Goal: Information Seeking & Learning: Learn about a topic

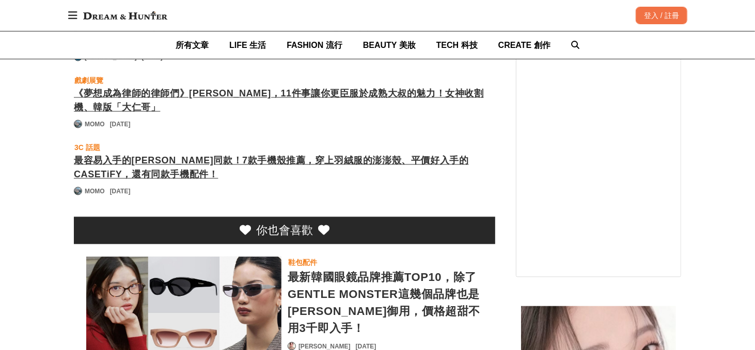
click at [383, 269] on div "最新韓國眼鏡品牌推薦TOP10，除了GENTLE MONSTER這幾個品牌也是[PERSON_NAME]御用，價格超甜不用3千即入手！" at bounding box center [384, 303] width 195 height 68
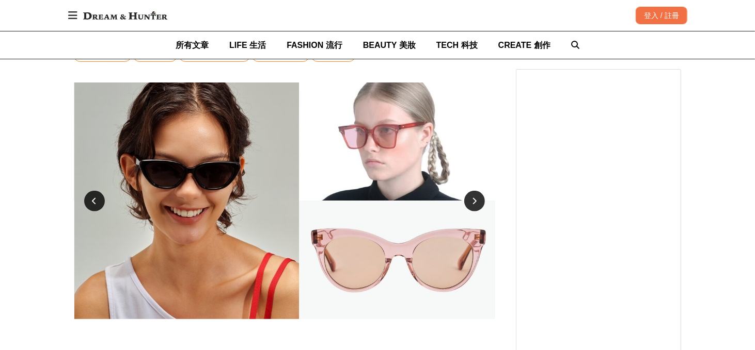
scroll to position [225, 0]
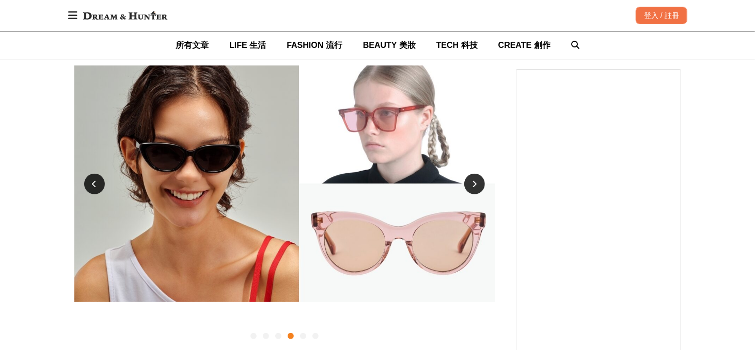
click at [93, 184] on icon at bounding box center [94, 184] width 5 height 7
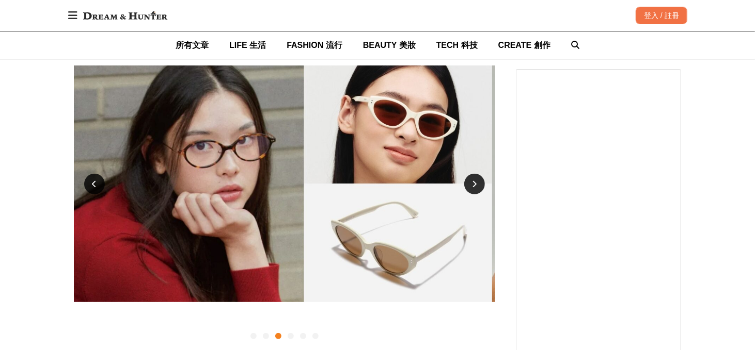
scroll to position [0, 842]
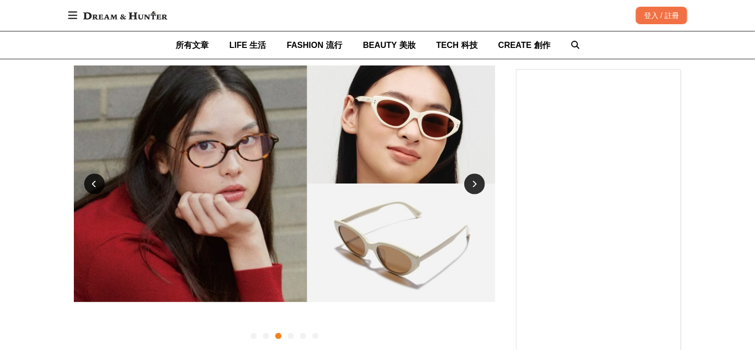
click at [93, 184] on icon at bounding box center [94, 184] width 5 height 7
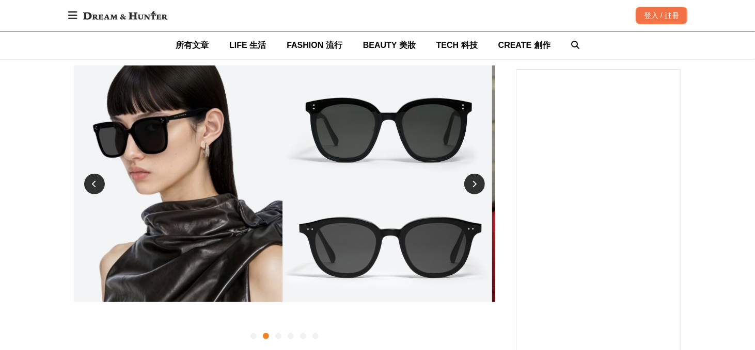
scroll to position [0, 421]
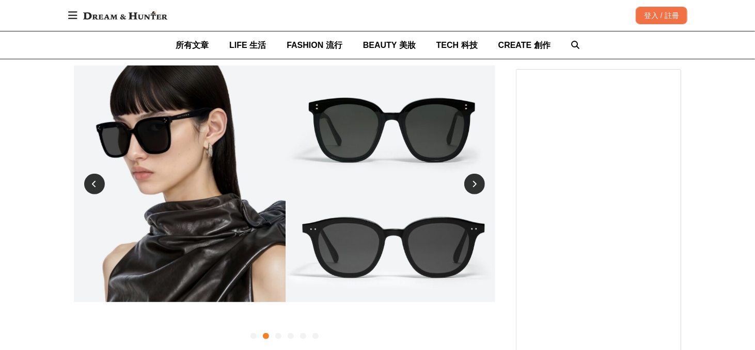
click at [93, 184] on icon at bounding box center [94, 184] width 5 height 7
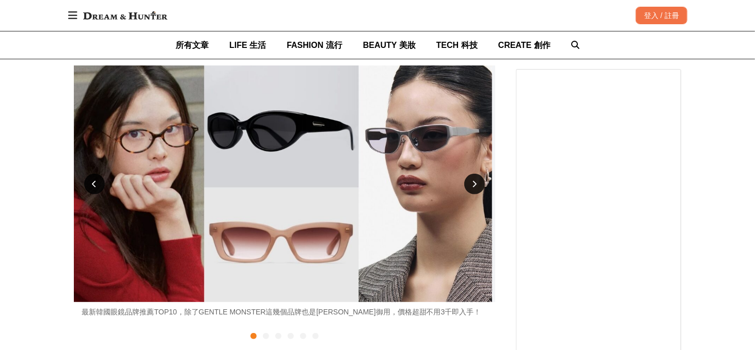
scroll to position [0, 0]
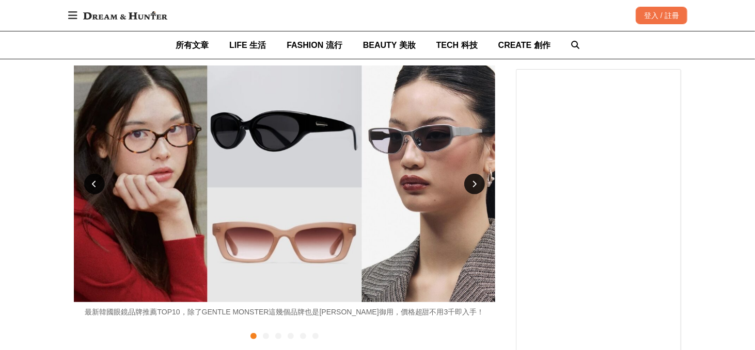
click at [93, 184] on icon at bounding box center [94, 184] width 5 height 7
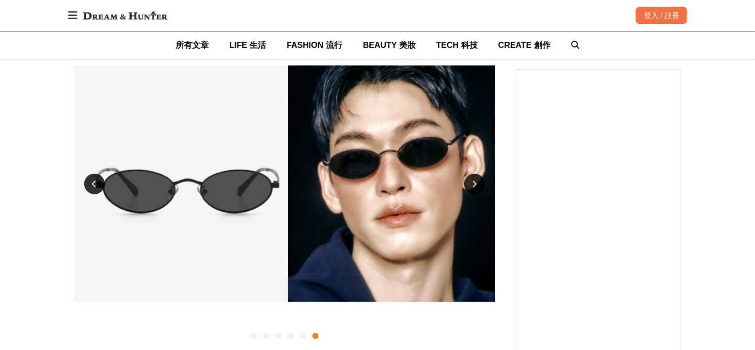
scroll to position [0, 2106]
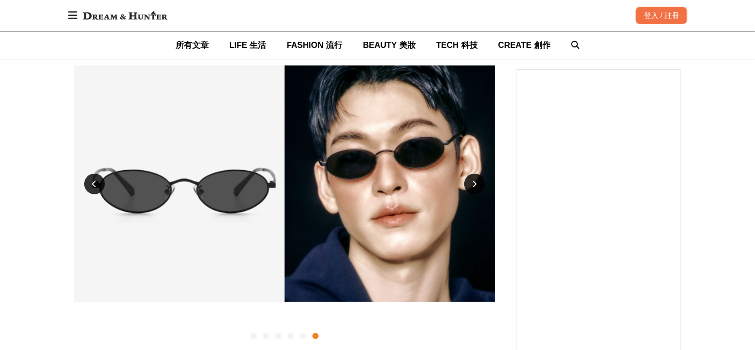
click at [93, 184] on icon at bounding box center [94, 184] width 5 height 7
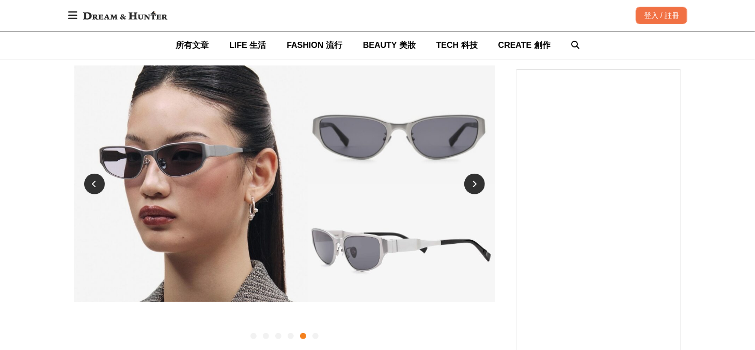
click at [93, 184] on icon at bounding box center [94, 184] width 5 height 7
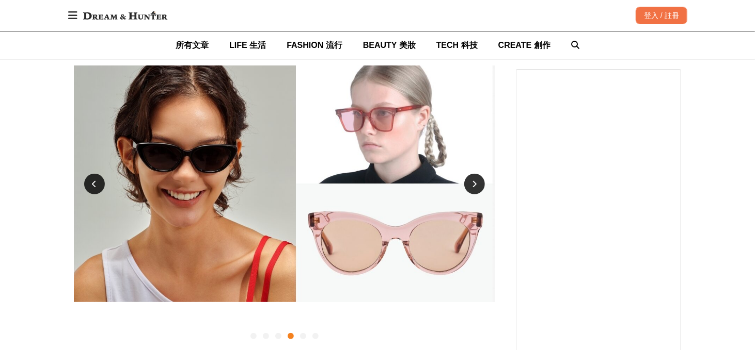
scroll to position [0, 1263]
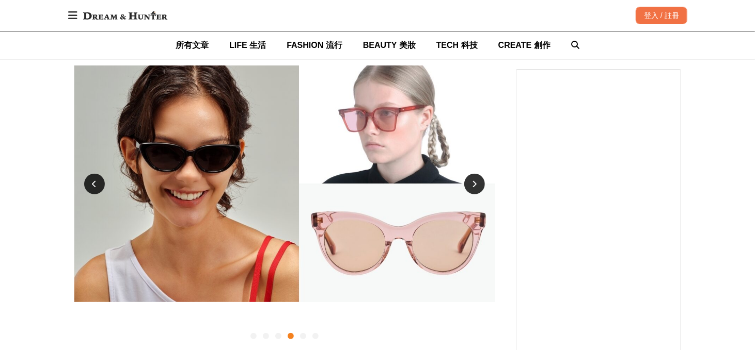
click at [93, 184] on icon at bounding box center [94, 184] width 5 height 7
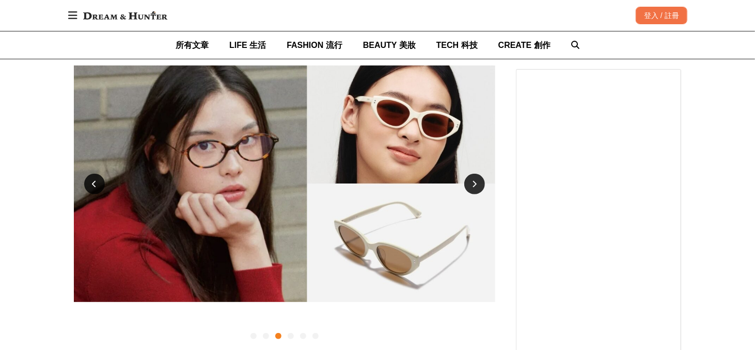
click at [93, 184] on icon at bounding box center [94, 184] width 5 height 7
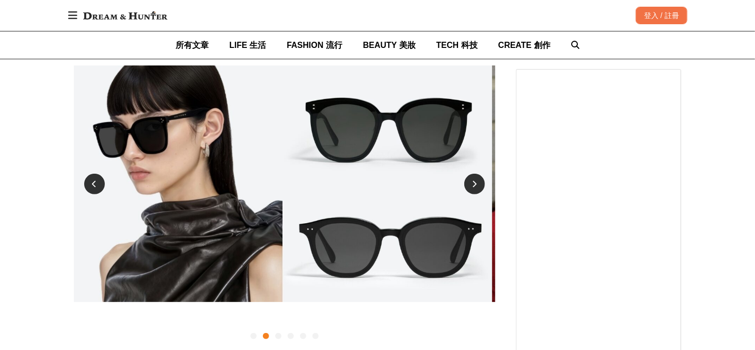
scroll to position [0, 421]
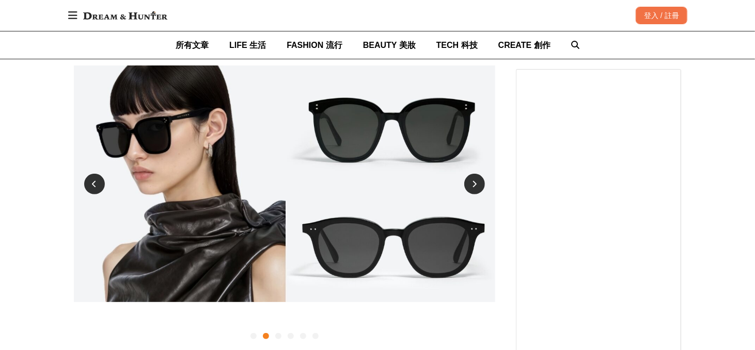
click at [481, 187] on div at bounding box center [474, 184] width 21 height 21
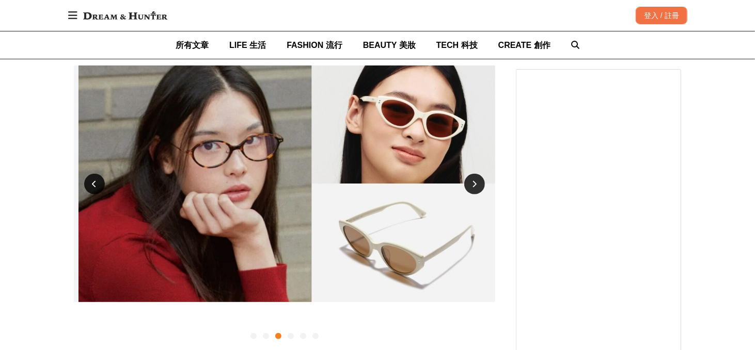
scroll to position [0, 842]
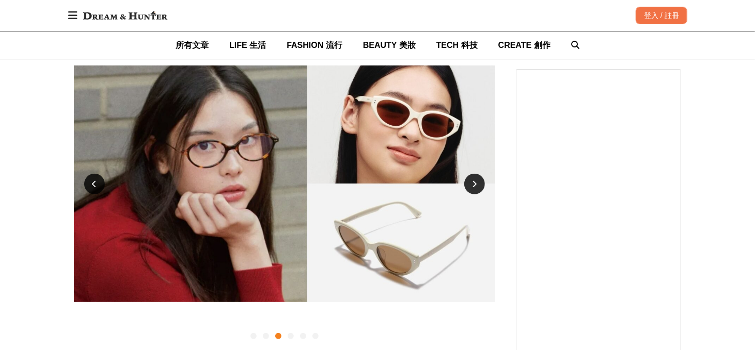
click at [92, 183] on icon at bounding box center [94, 184] width 5 height 7
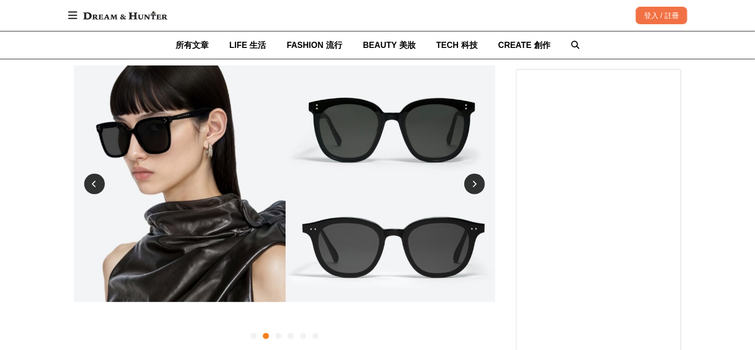
click at [92, 182] on icon at bounding box center [94, 184] width 5 height 7
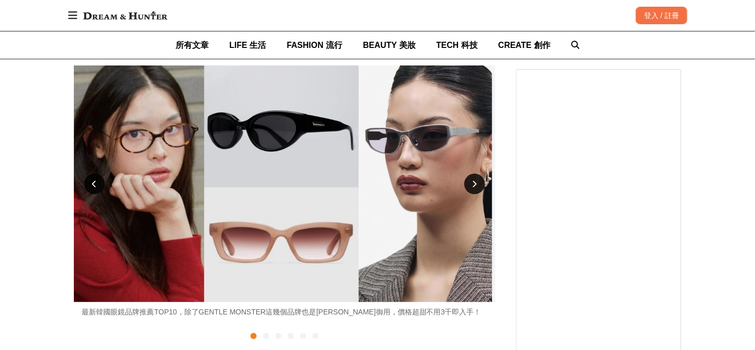
scroll to position [0, 0]
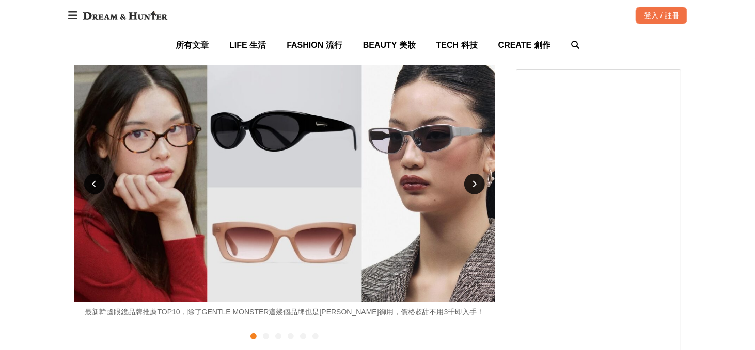
click at [92, 182] on icon at bounding box center [94, 184] width 5 height 7
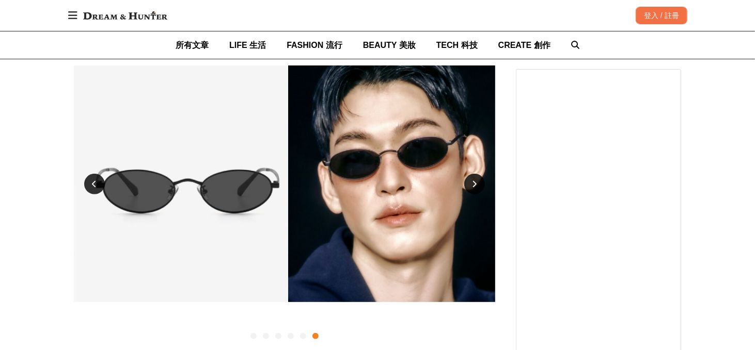
scroll to position [0, 2106]
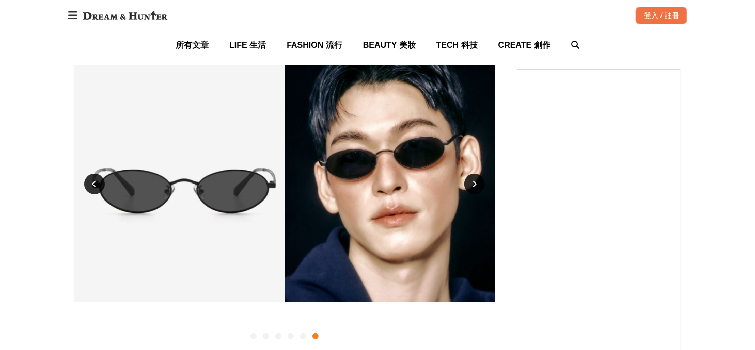
click at [92, 182] on icon at bounding box center [94, 184] width 5 height 7
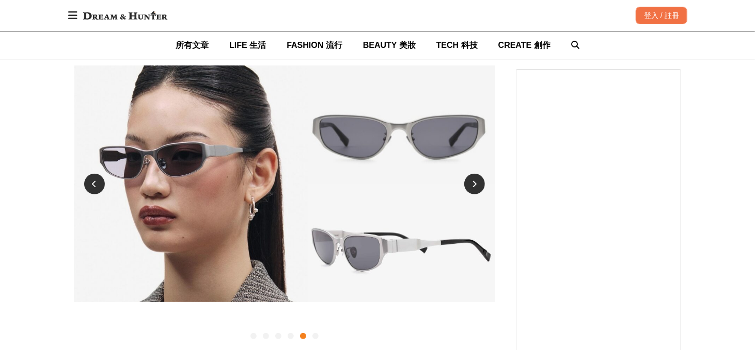
click at [92, 182] on icon at bounding box center [94, 184] width 5 height 7
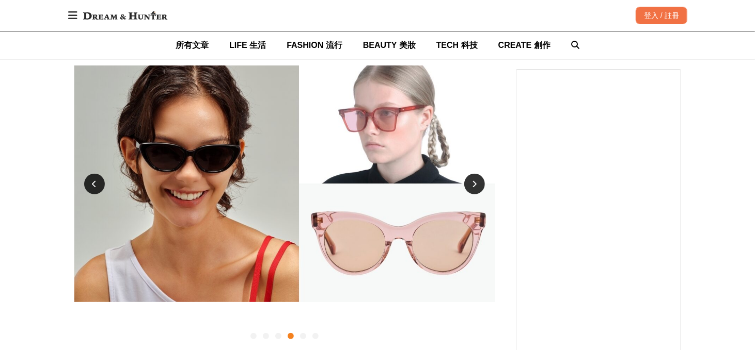
click at [92, 182] on icon at bounding box center [94, 184] width 5 height 7
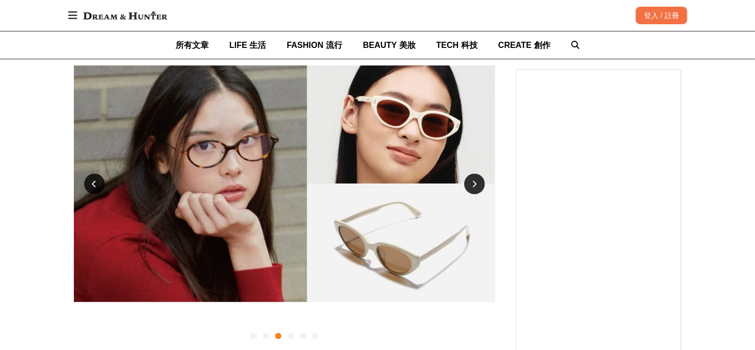
click at [92, 182] on icon at bounding box center [94, 184] width 5 height 7
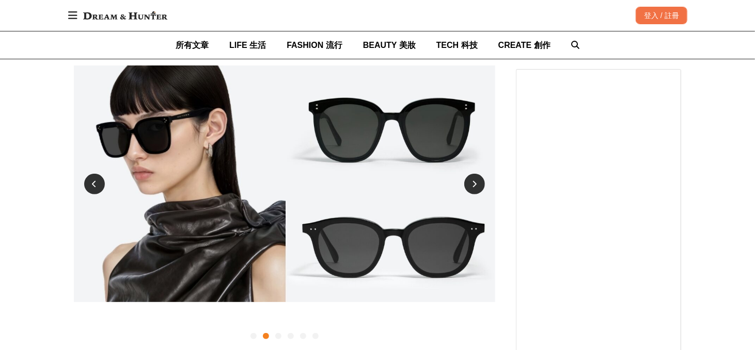
click at [92, 182] on icon at bounding box center [94, 184] width 5 height 7
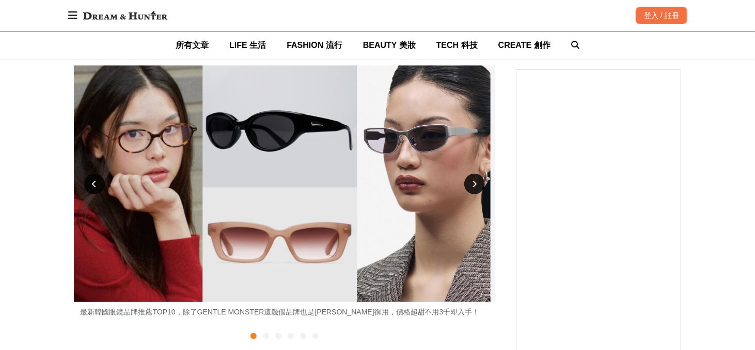
scroll to position [0, 0]
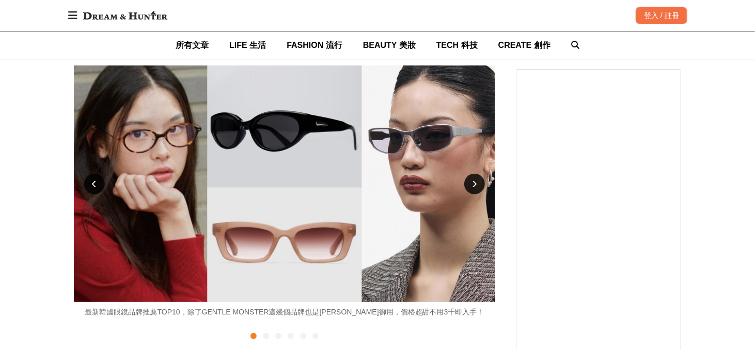
click at [92, 182] on icon at bounding box center [94, 184] width 5 height 7
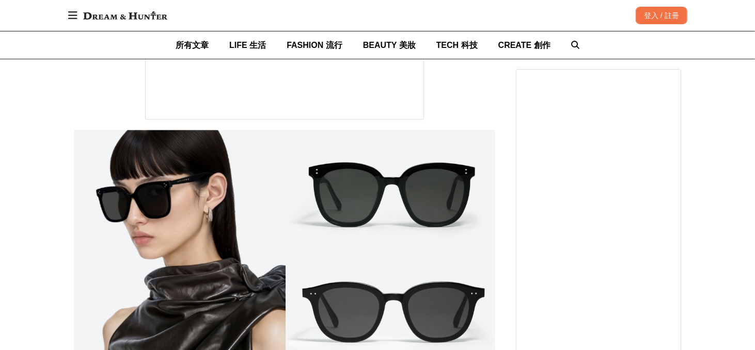
scroll to position [1773, 0]
